Goal: Transaction & Acquisition: Book appointment/travel/reservation

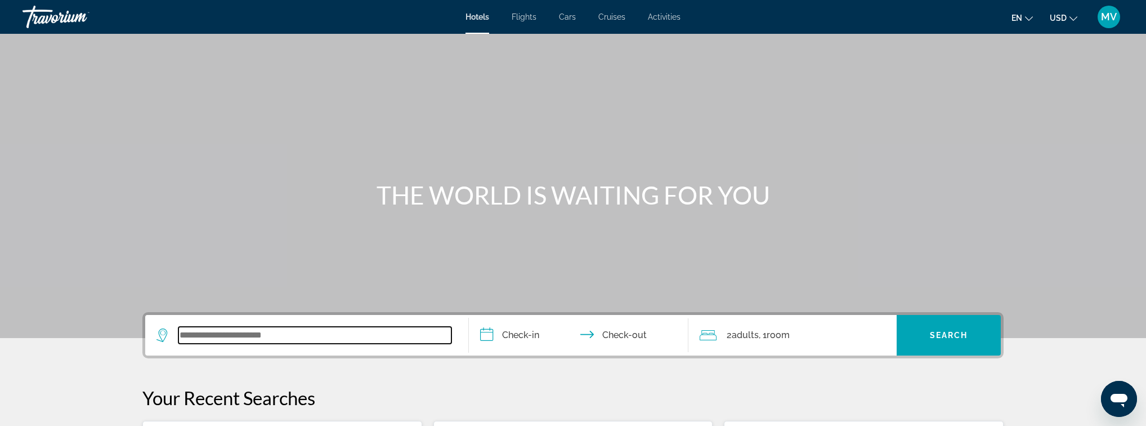
click at [320, 329] on input "Search widget" at bounding box center [314, 334] width 273 height 17
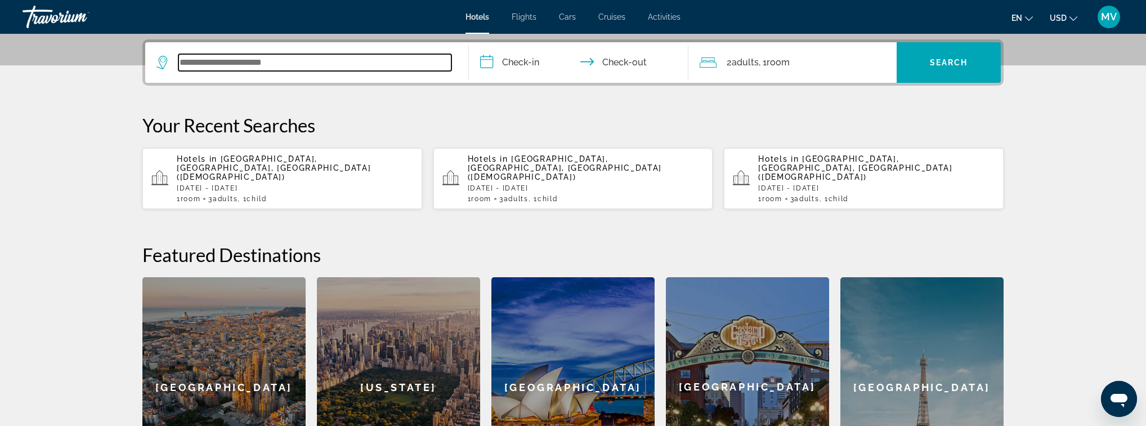
scroll to position [275, 0]
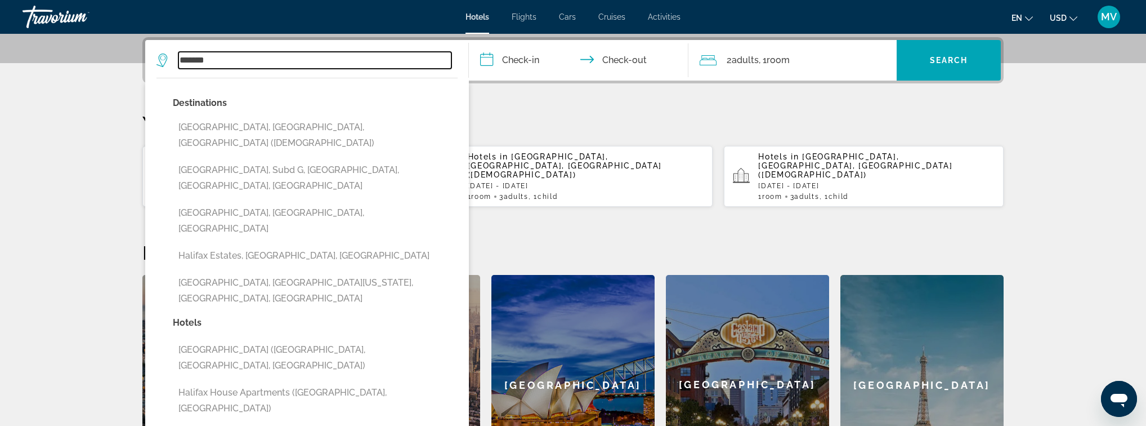
type input "*******"
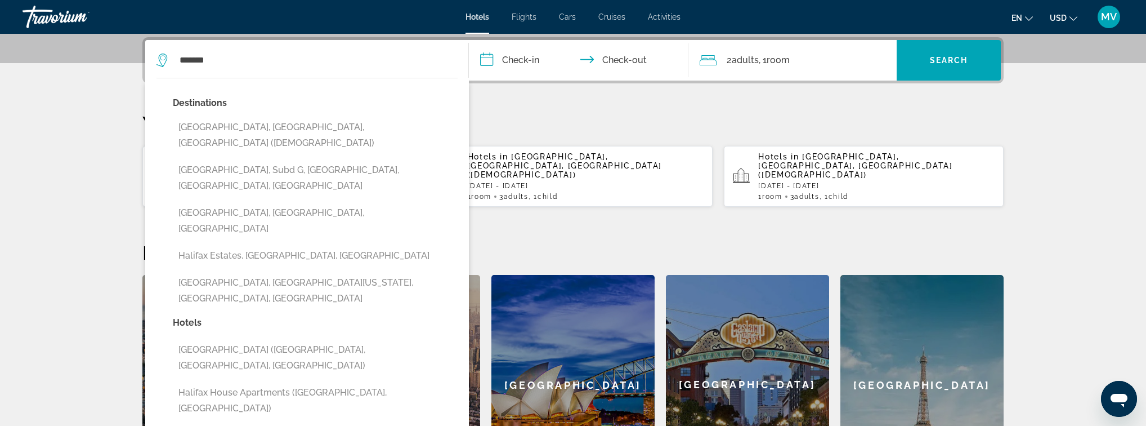
click at [515, 125] on p "Your Recent Searches" at bounding box center [572, 122] width 861 height 23
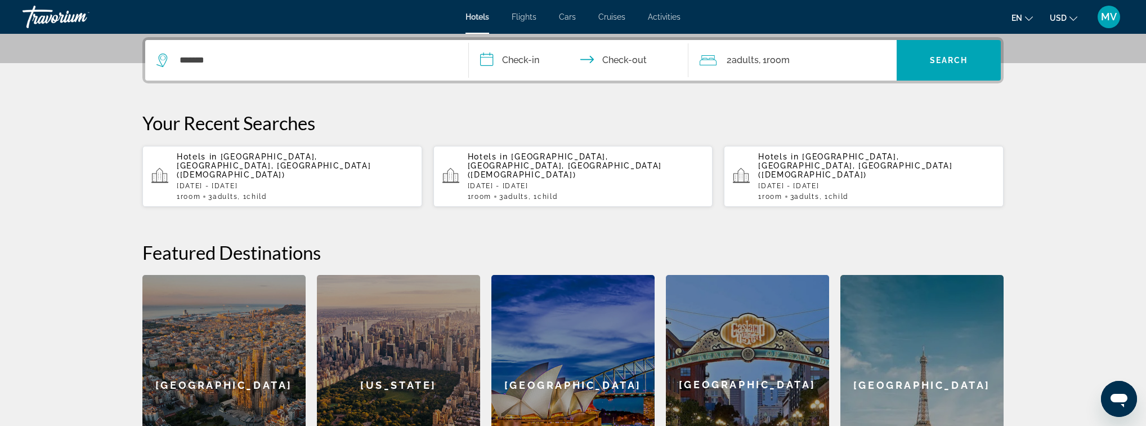
click at [212, 182] on p "[DATE] - [DATE]" at bounding box center [295, 186] width 236 height 8
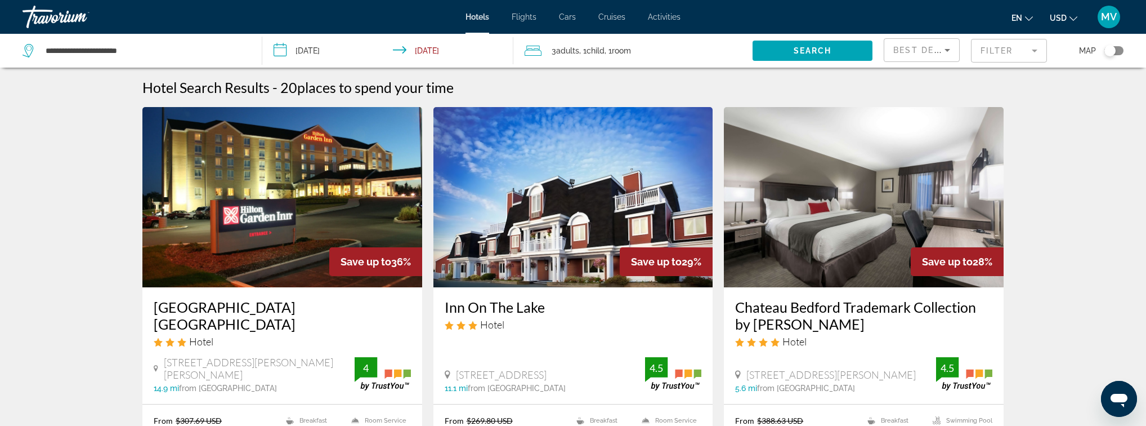
click at [1064, 19] on span "USD" at bounding box center [1058, 18] width 17 height 9
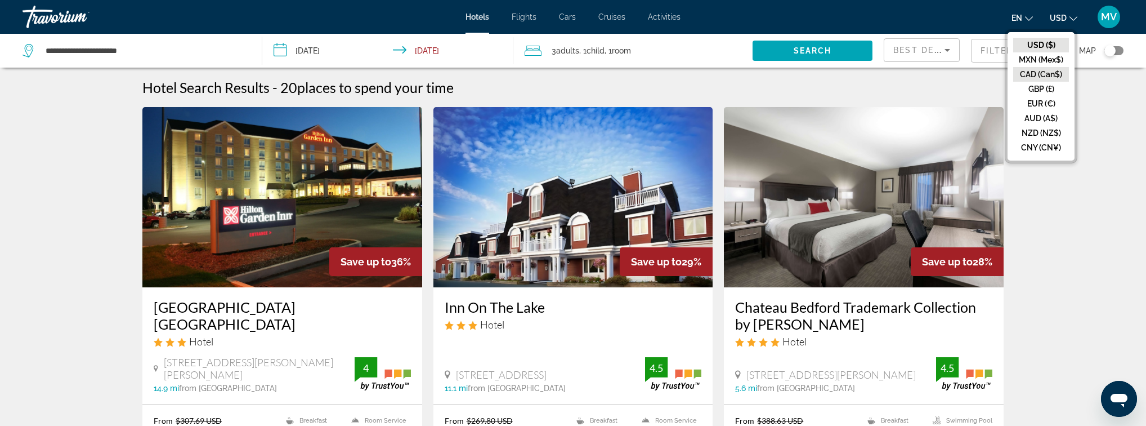
click at [1053, 73] on button "CAD (Can$)" at bounding box center [1041, 74] width 56 height 15
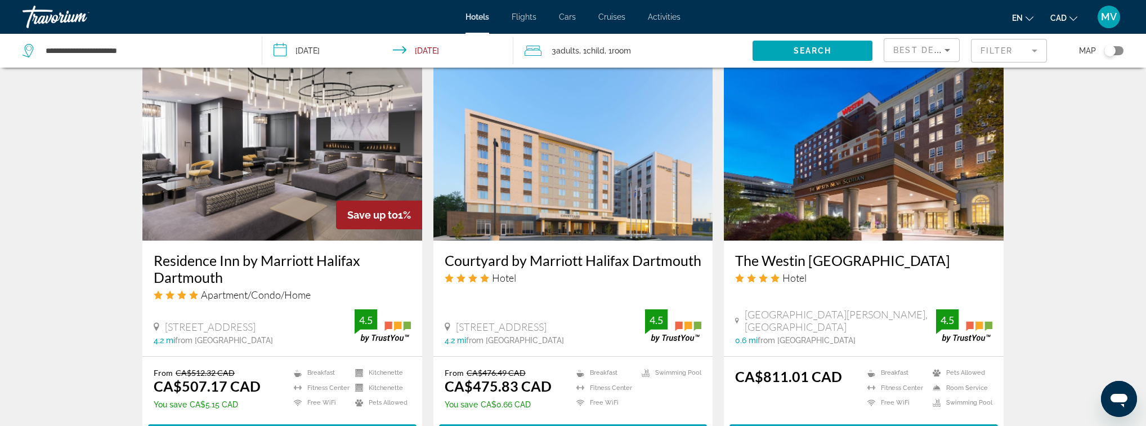
scroll to position [1396, 0]
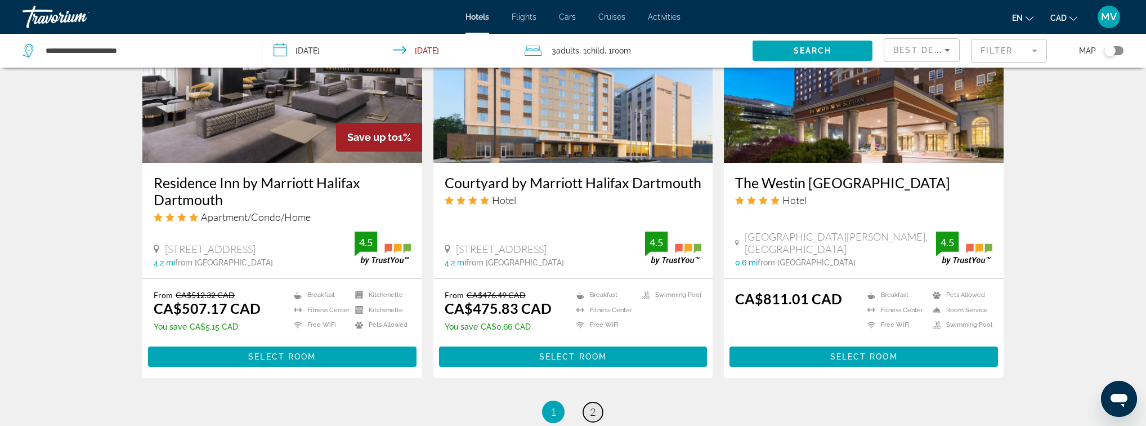
click at [594, 405] on span "2" at bounding box center [593, 411] width 6 height 12
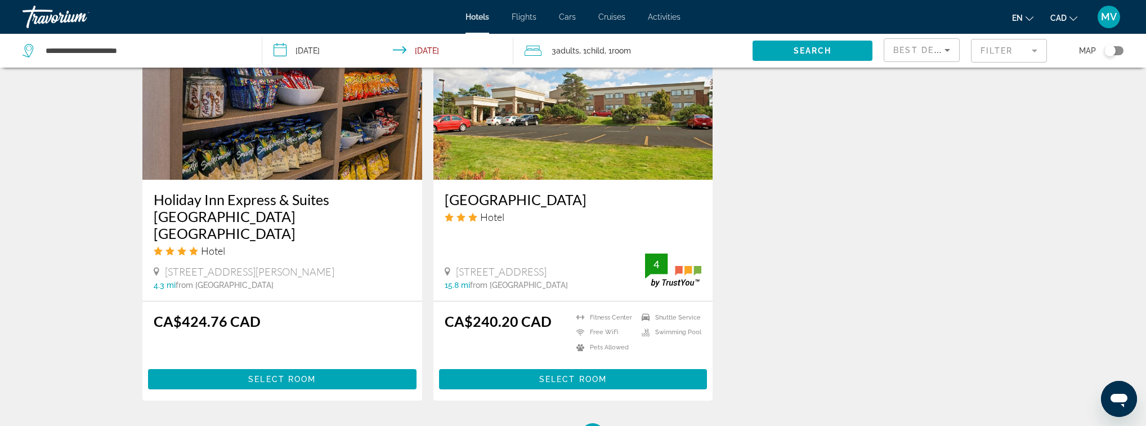
scroll to position [946, 0]
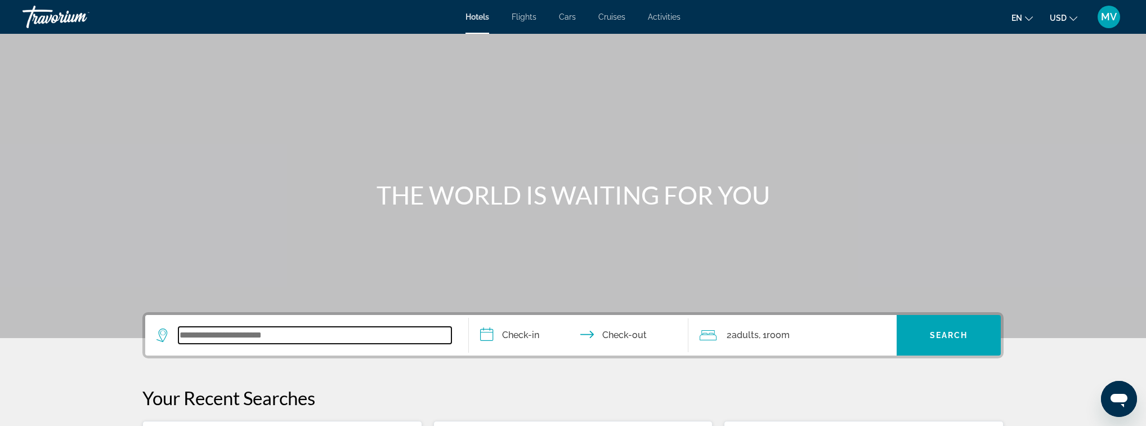
click at [311, 338] on input "Search widget" at bounding box center [314, 334] width 273 height 17
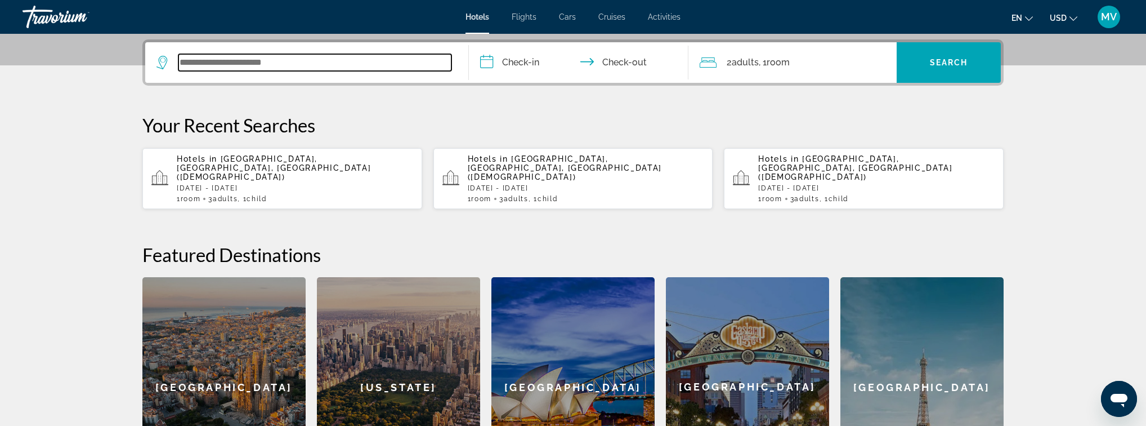
scroll to position [275, 0]
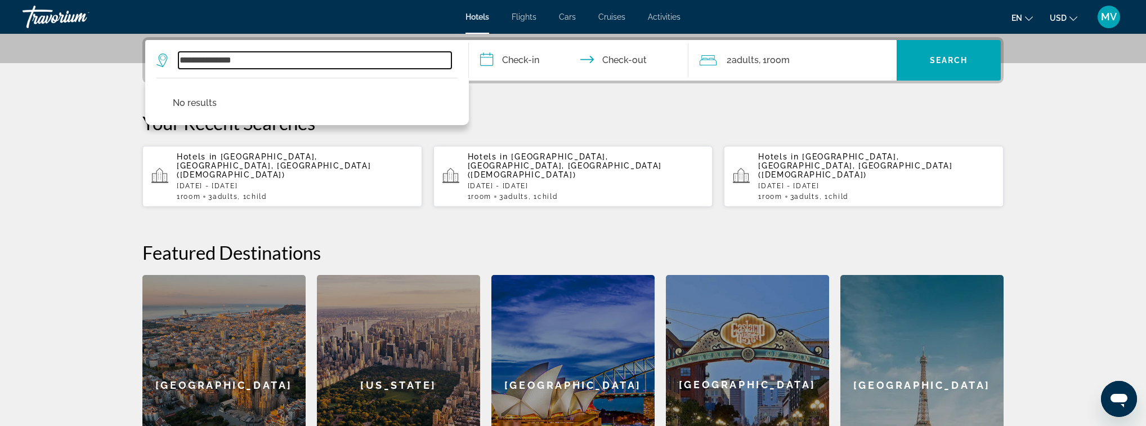
type input "**********"
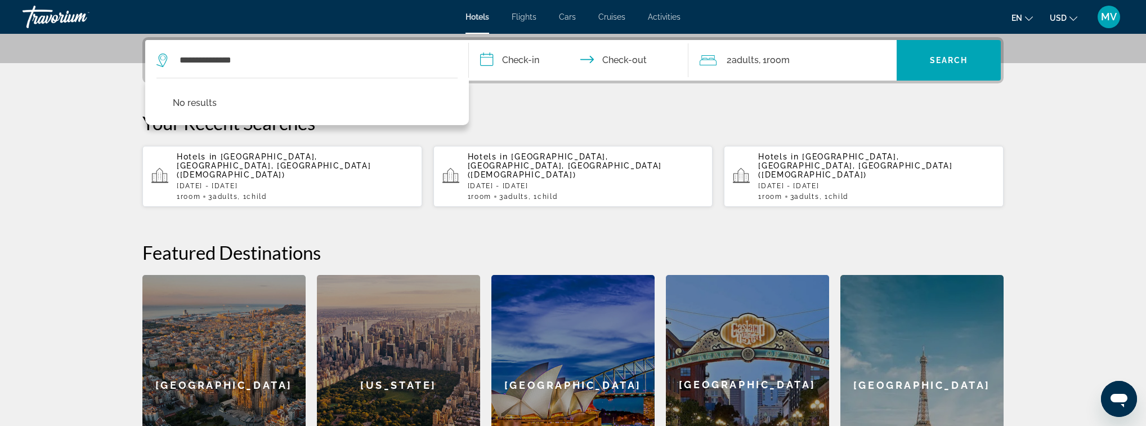
click at [560, 124] on p "Your Recent Searches" at bounding box center [572, 122] width 861 height 23
